Goal: Check status

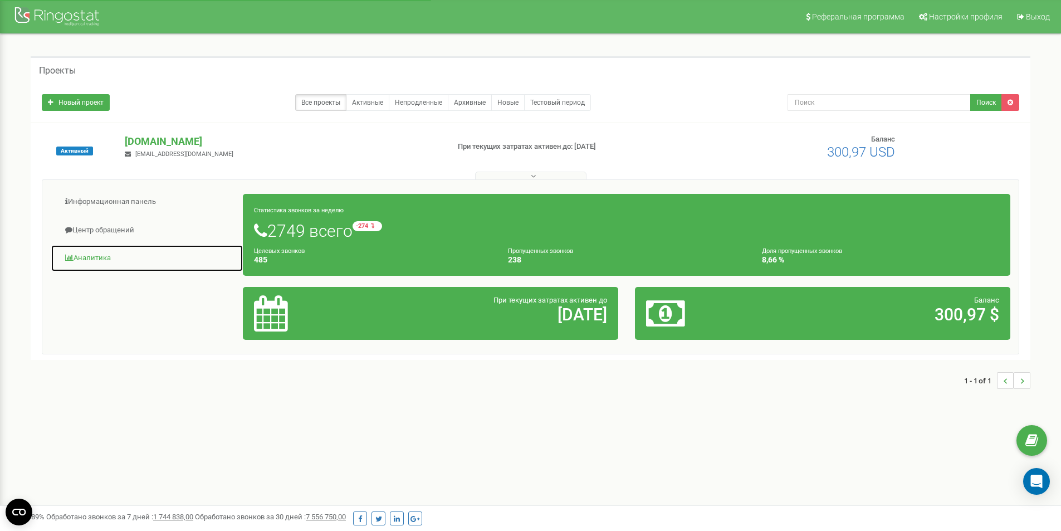
click at [95, 260] on link "Аналитика" at bounding box center [147, 258] width 193 height 27
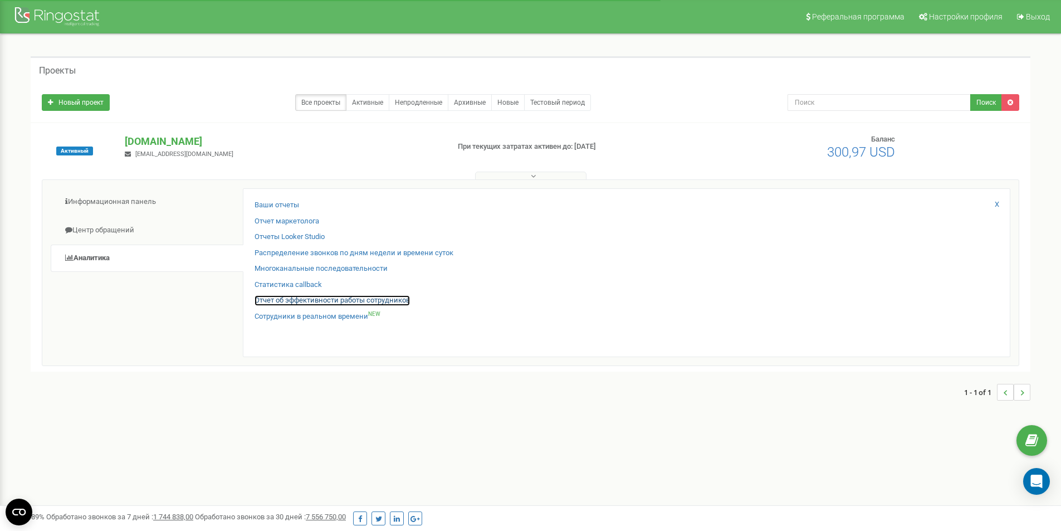
click at [326, 301] on link "Отчет об эффективности работы сотрудников" at bounding box center [332, 300] width 155 height 11
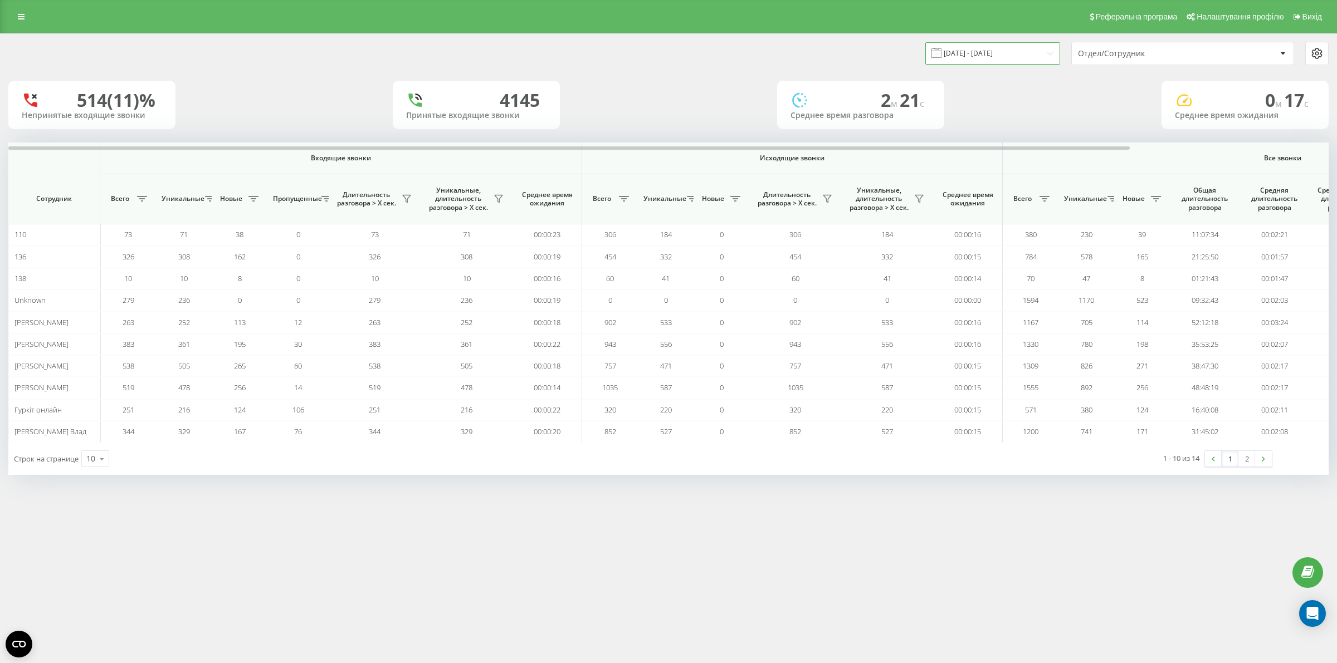
click at [1043, 52] on input "[DATE] - [DATE]" at bounding box center [992, 53] width 135 height 22
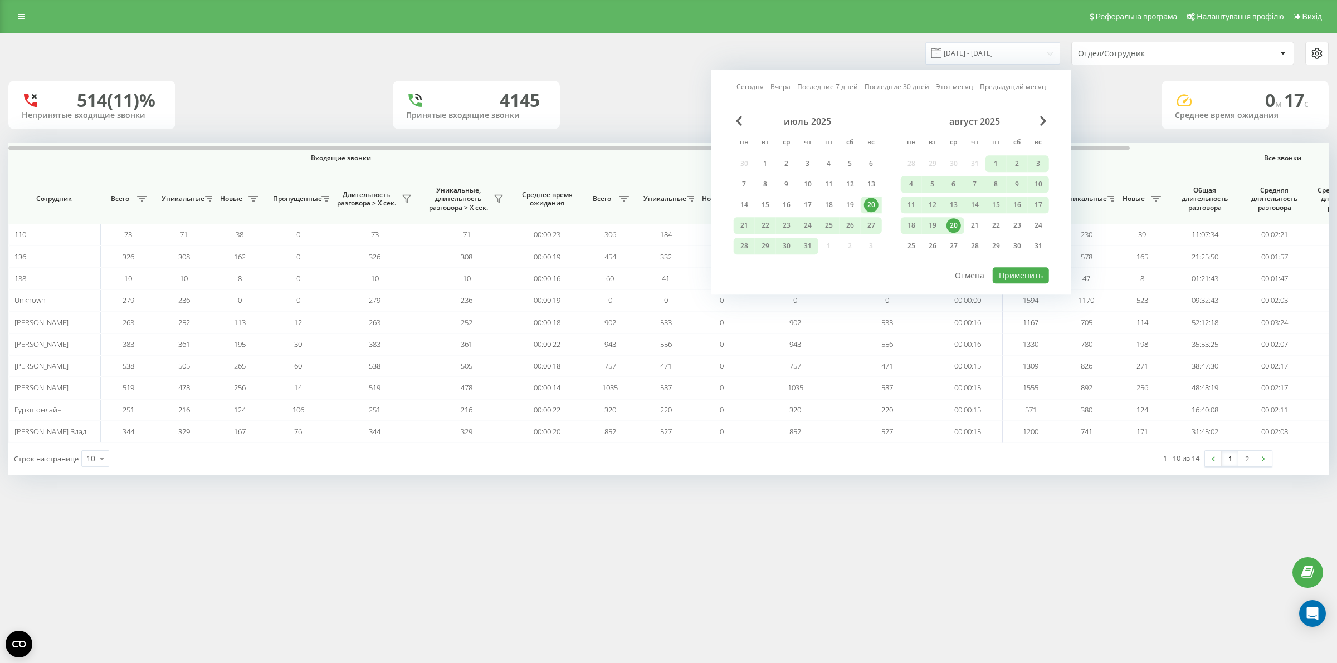
click at [951, 227] on div "20" at bounding box center [953, 225] width 14 height 14
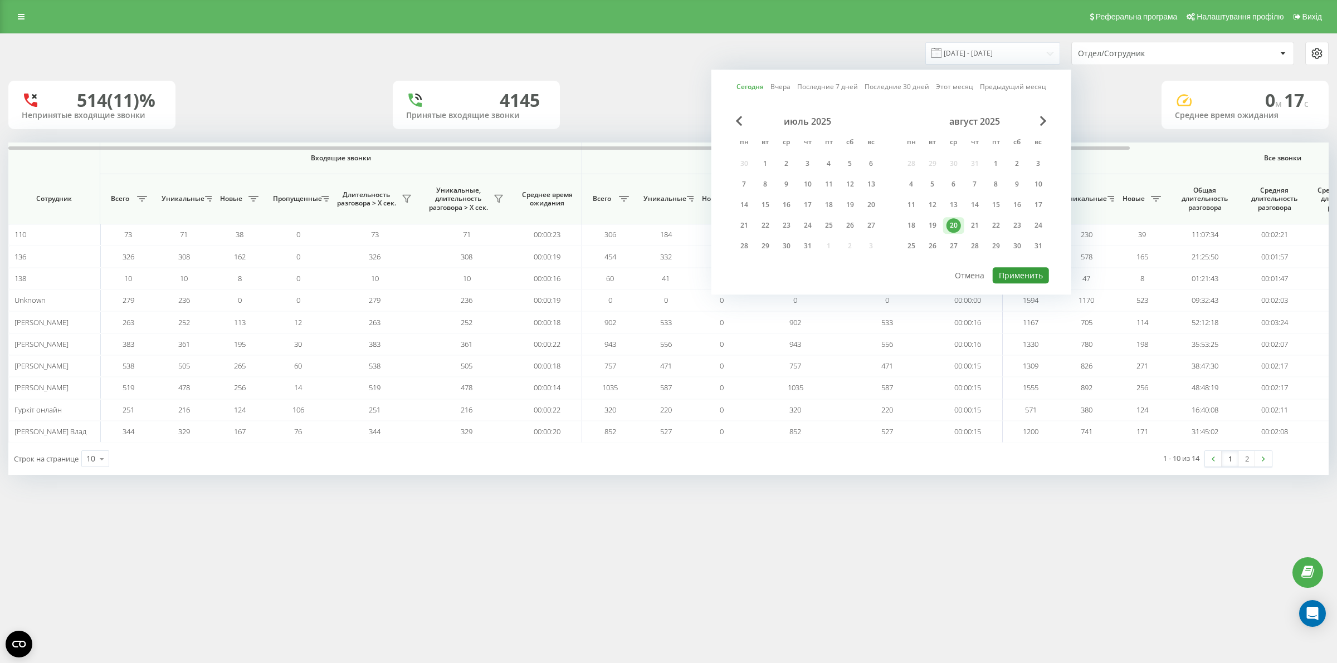
click at [1023, 269] on button "Применить" at bounding box center [1021, 275] width 56 height 16
type input "[DATE] - [DATE]"
